Goal: Find specific page/section: Find specific page/section

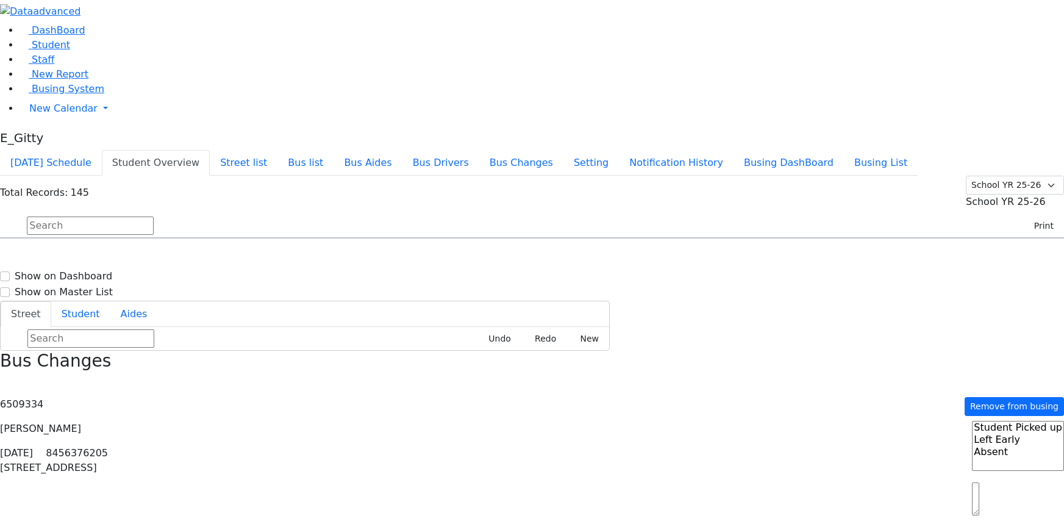
select select
click at [54, 65] on link "Staff" at bounding box center [37, 60] width 35 height 12
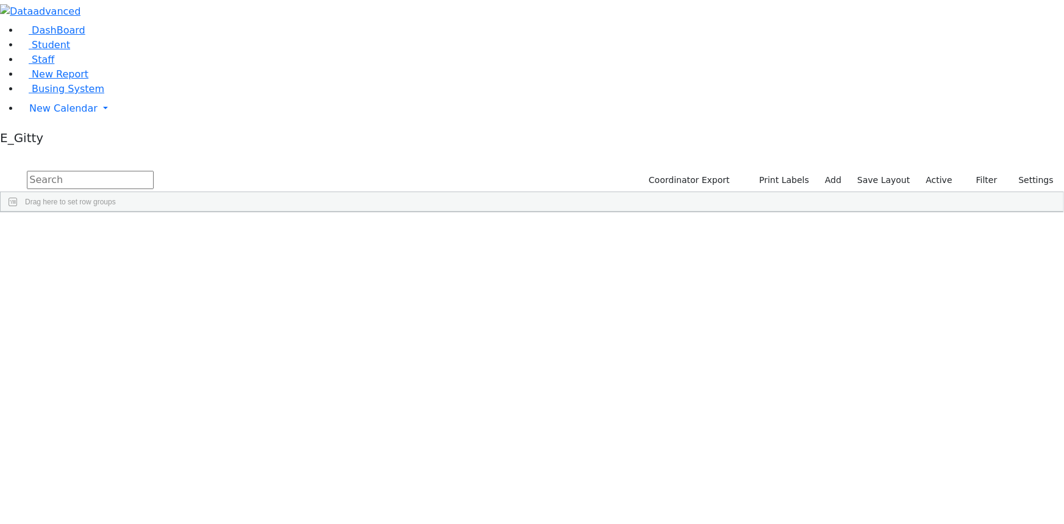
click at [154, 171] on input "text" at bounding box center [90, 180] width 127 height 18
type input "B"
type input "S"
click at [154, 171] on input "text" at bounding box center [90, 180] width 127 height 18
type input "barbar"
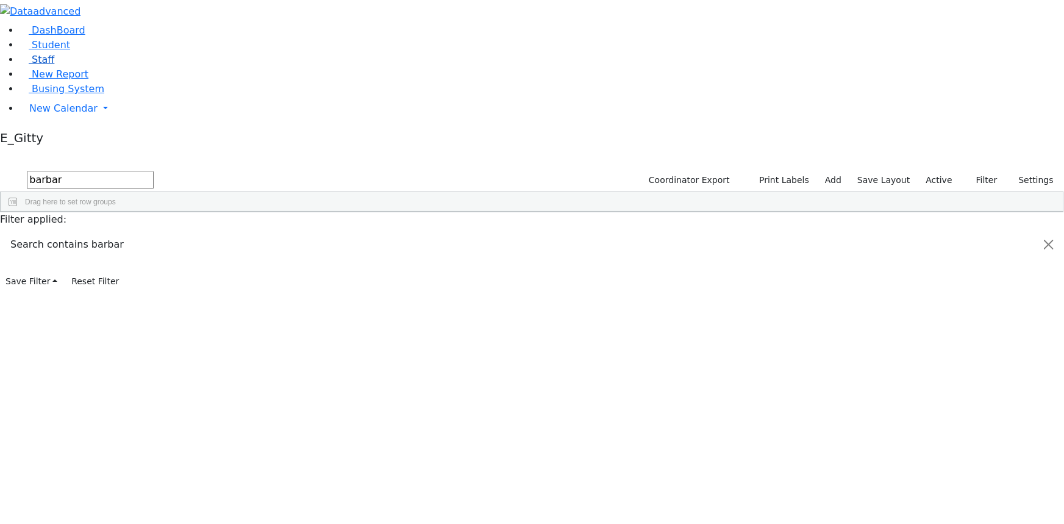
click at [54, 65] on link "Staff" at bounding box center [37, 60] width 35 height 12
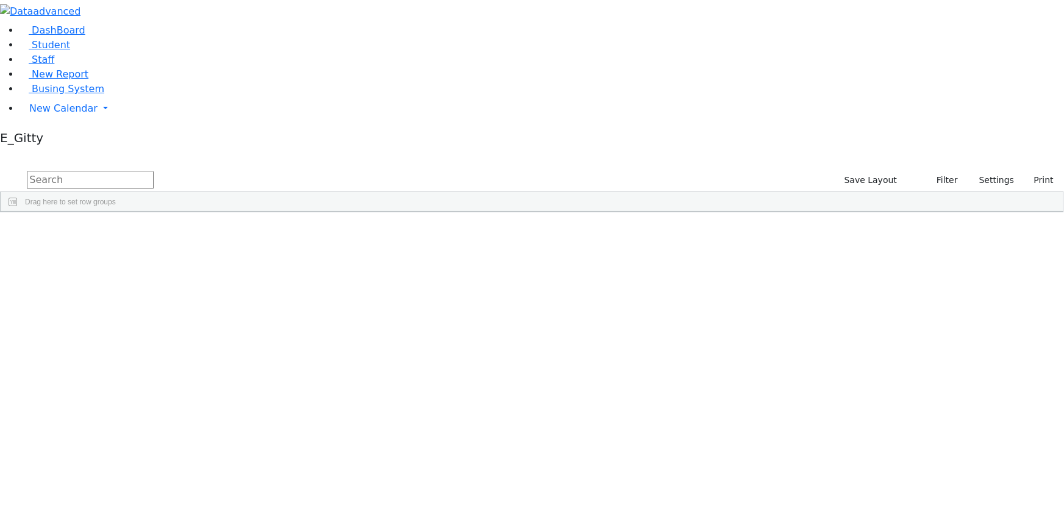
click at [154, 171] on input "text" at bounding box center [90, 180] width 127 height 18
click at [154, 171] on input "Bar" at bounding box center [90, 180] width 127 height 18
type input "B"
click at [154, 171] on input "aviv" at bounding box center [90, 180] width 127 height 18
type input "a"
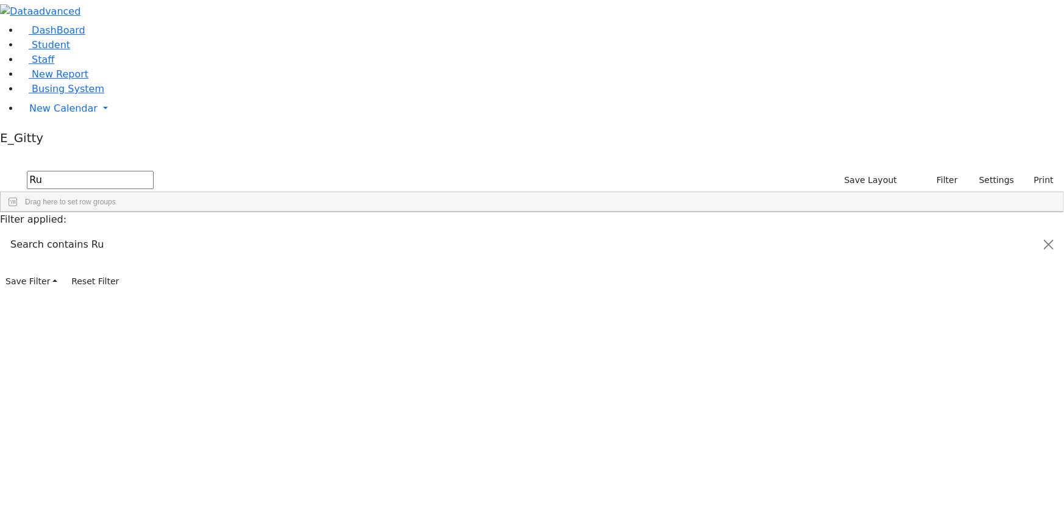
type input "R"
type input "S"
click at [154, 171] on input "Rache" at bounding box center [90, 180] width 127 height 18
type input "R"
click at [33, 95] on span "Busing System" at bounding box center [68, 89] width 73 height 12
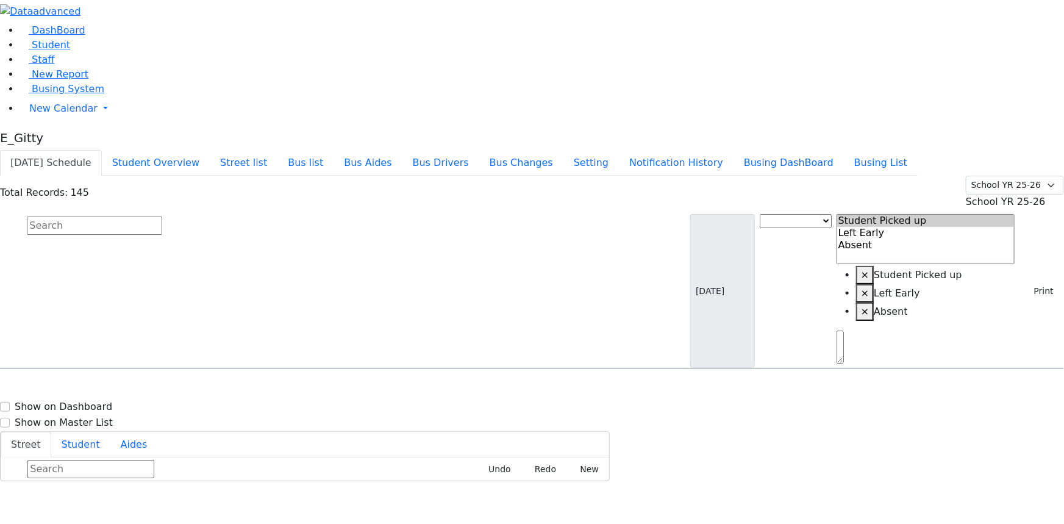
scroll to position [998, 0]
select select
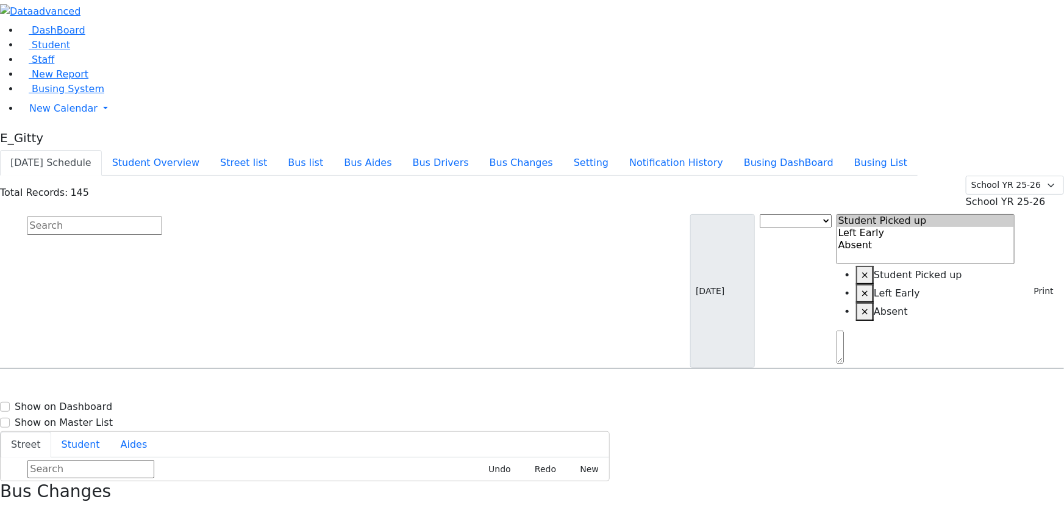
click at [7, 512] on icon "button" at bounding box center [4, 515] width 7 height 7
click at [162, 217] on input "text" at bounding box center [94, 226] width 135 height 18
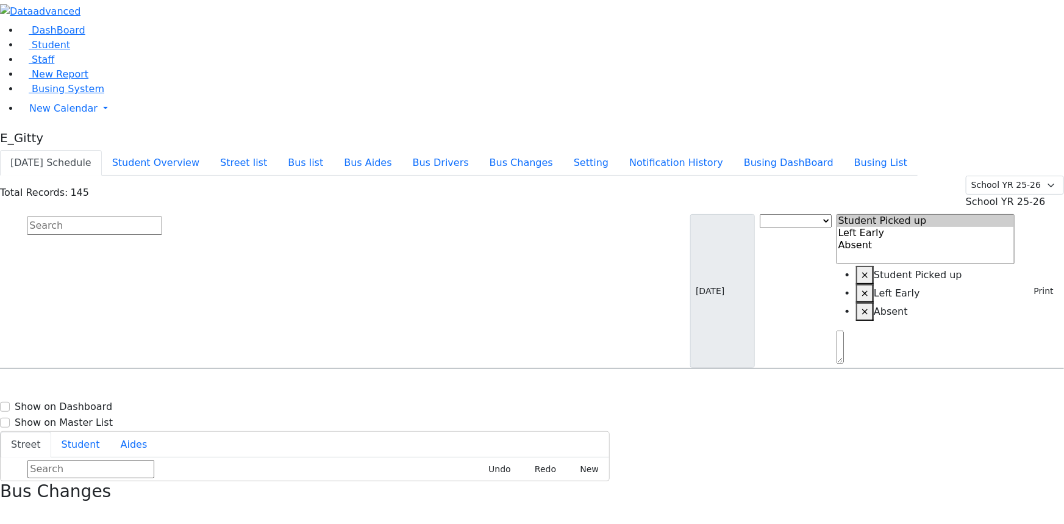
click at [162, 217] on input "text" at bounding box center [94, 226] width 135 height 18
click at [173, 176] on div "Total Records: 145 Summer YR 25 School YR 25-26 Summer YR 25 School YR 24-25 Su…" at bounding box center [532, 193] width 1064 height 34
click at [162, 217] on input "text" at bounding box center [94, 226] width 135 height 18
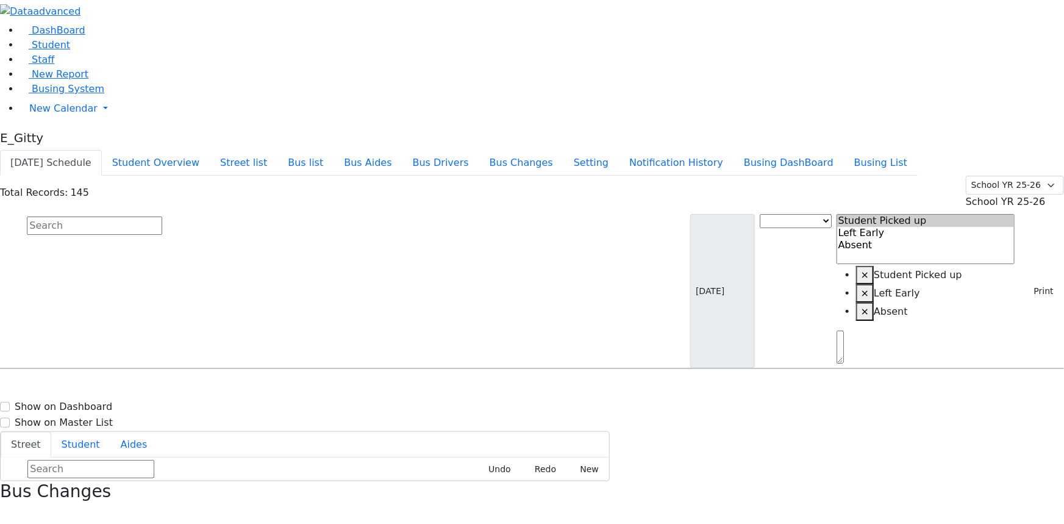
click at [162, 217] on input "text" at bounding box center [94, 226] width 135 height 18
drag, startPoint x: 174, startPoint y: 84, endPoint x: 181, endPoint y: 82, distance: 7.1
click at [162, 217] on input "text" at bounding box center [94, 226] width 135 height 18
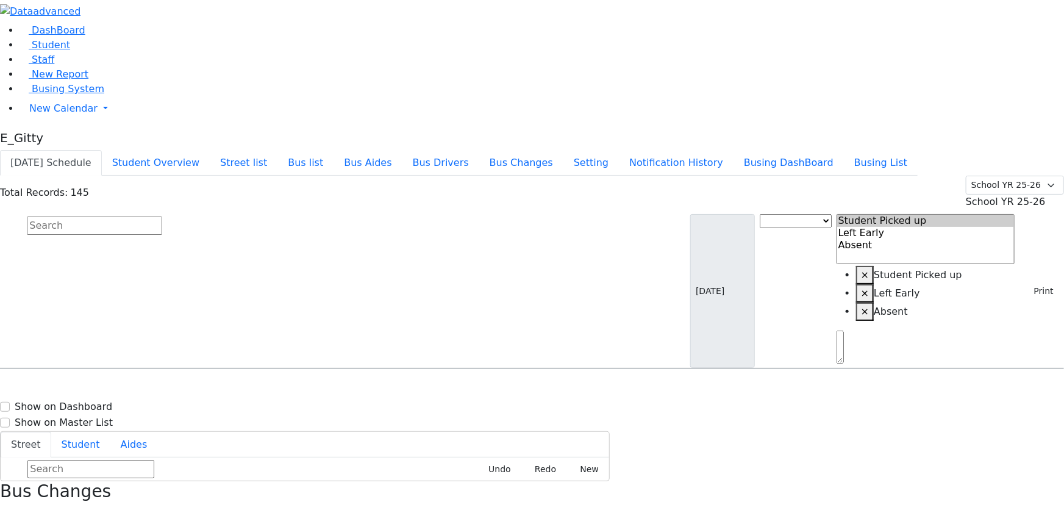
click at [162, 217] on input "text" at bounding box center [94, 226] width 135 height 18
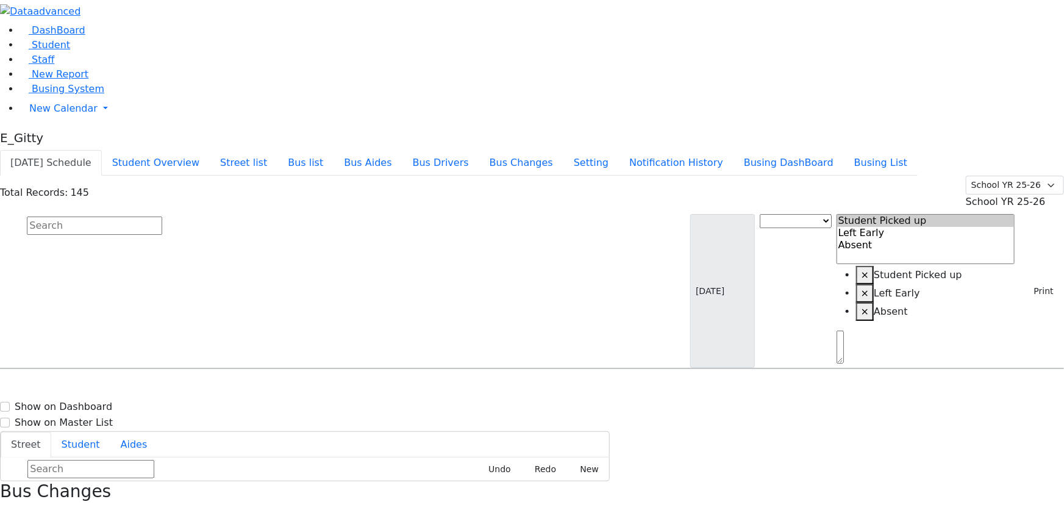
scroll to position [0, 0]
